Goal: Task Accomplishment & Management: Manage account settings

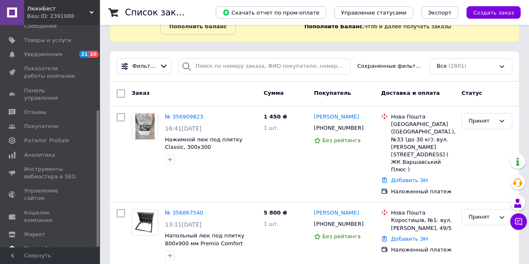
scroll to position [55, 0]
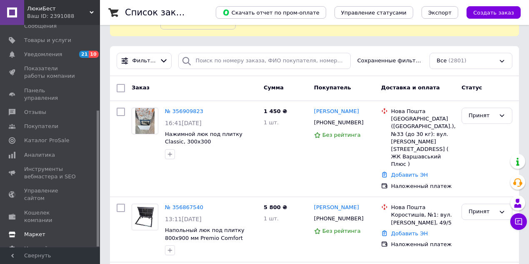
click at [36, 228] on link "Маркет" at bounding box center [51, 235] width 102 height 14
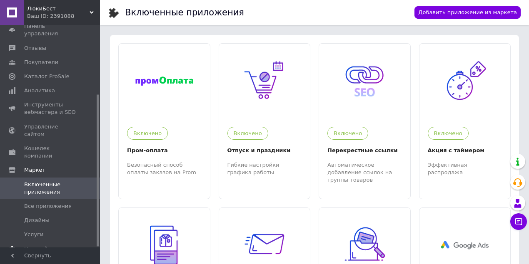
click at [36, 246] on span "Настройки" at bounding box center [39, 249] width 30 height 7
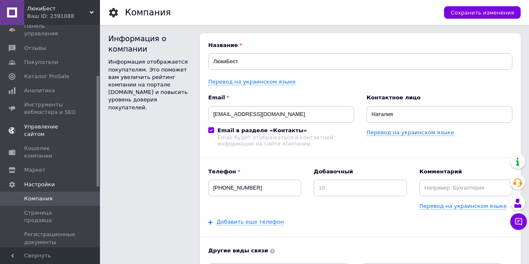
click at [45, 123] on span "Управление сайтом" at bounding box center [50, 130] width 53 height 15
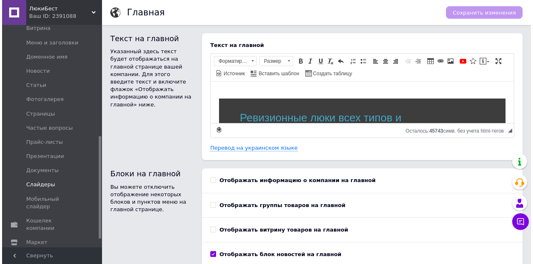
scroll to position [258, 0]
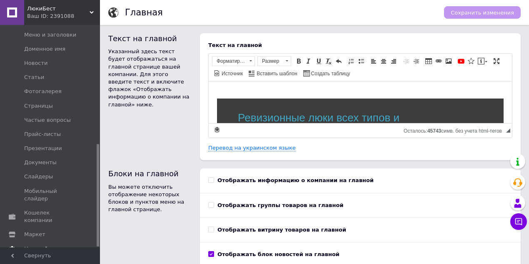
click at [42, 242] on link "Настройки" at bounding box center [51, 249] width 102 height 14
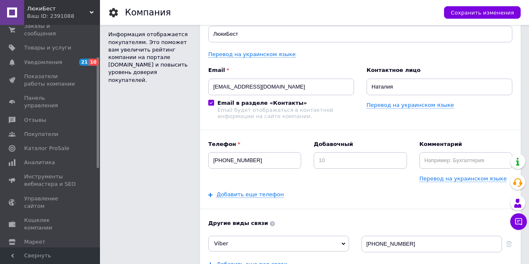
scroll to position [28, 0]
click at [48, 196] on span "Управление сайтом" at bounding box center [50, 203] width 53 height 15
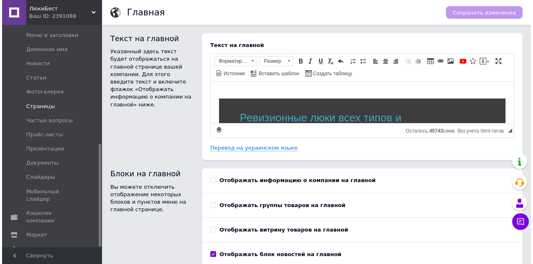
scroll to position [258, 0]
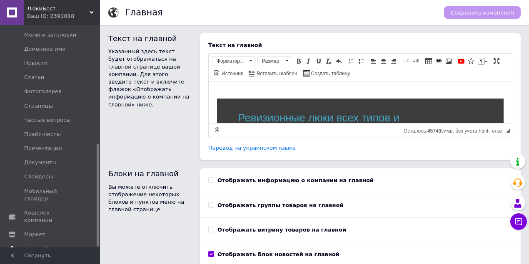
click at [41, 246] on span "Настройки" at bounding box center [39, 249] width 30 height 7
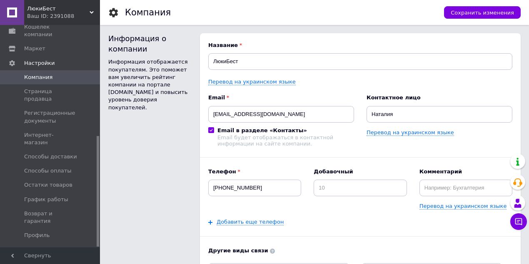
click at [48, 246] on span "Менеджеры" at bounding box center [41, 249] width 35 height 7
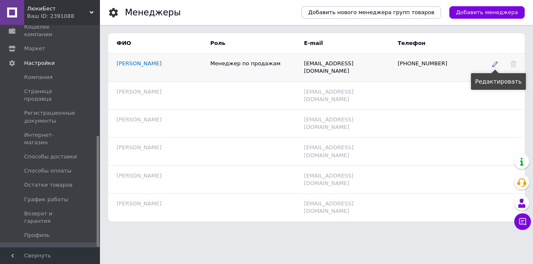
click at [497, 67] on icon at bounding box center [495, 64] width 6 height 6
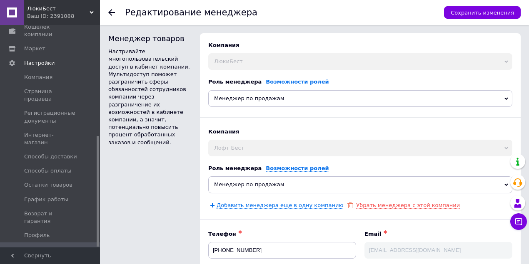
scroll to position [27, 0]
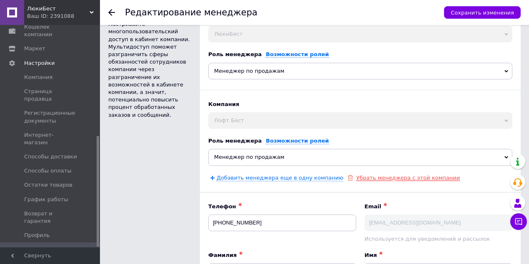
click at [371, 177] on link "Убрать менеджера с этой компании" at bounding box center [408, 178] width 104 height 7
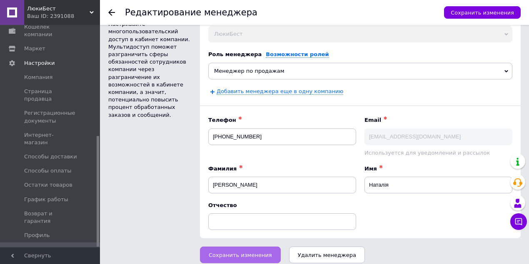
click at [237, 248] on button "Сохранить изменения" at bounding box center [240, 255] width 81 height 17
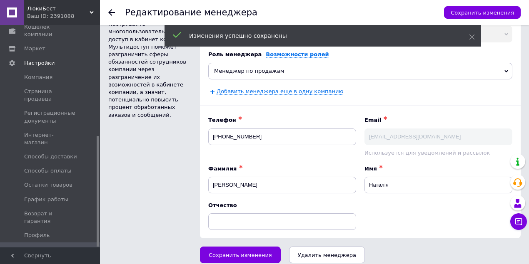
click at [77, 11] on span "ЛюкиБест" at bounding box center [58, 8] width 62 height 7
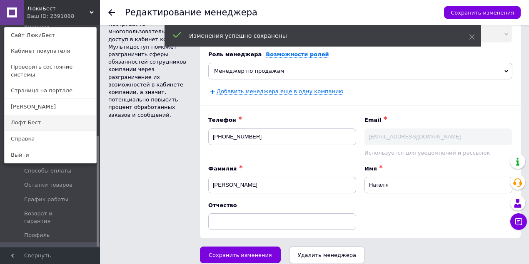
click at [49, 115] on link "Лофт Бест" at bounding box center [51, 123] width 92 height 16
